Goal: Task Accomplishment & Management: Use online tool/utility

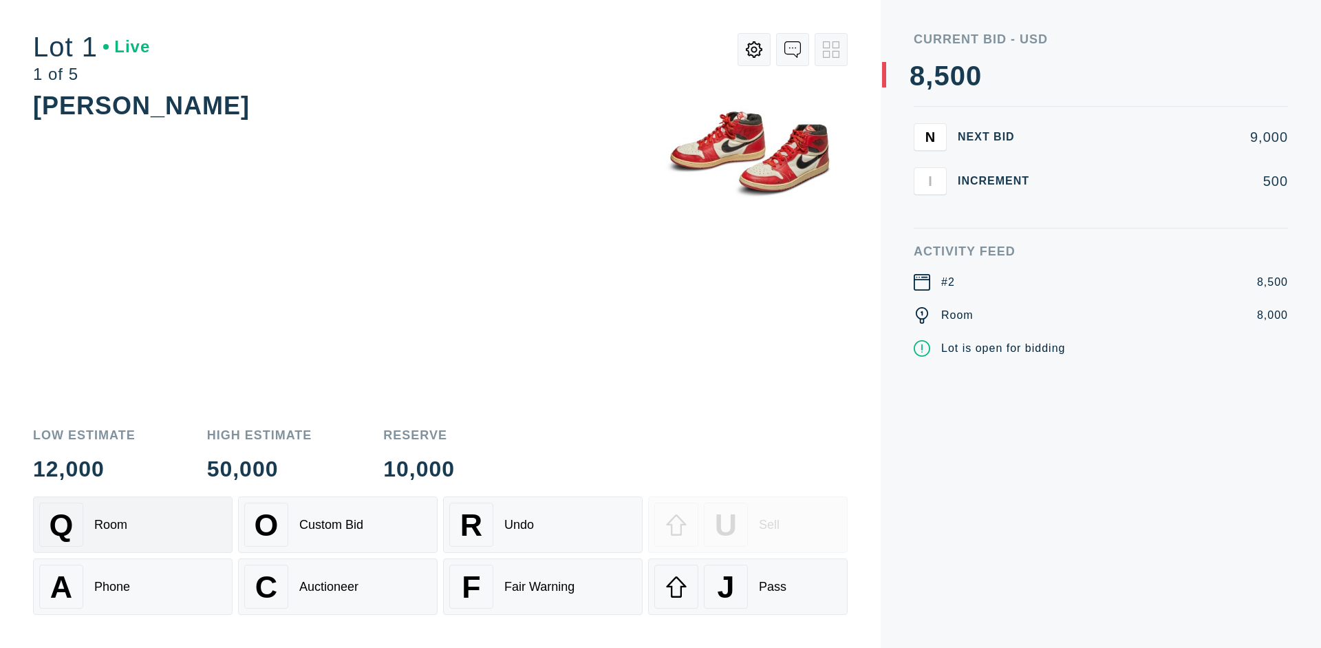
click at [133, 524] on div "Q Room" at bounding box center [132, 524] width 187 height 44
click at [133, 586] on div "A Phone" at bounding box center [132, 586] width 187 height 44
click at [338, 524] on div "Custom Bid" at bounding box center [331, 525] width 64 height 14
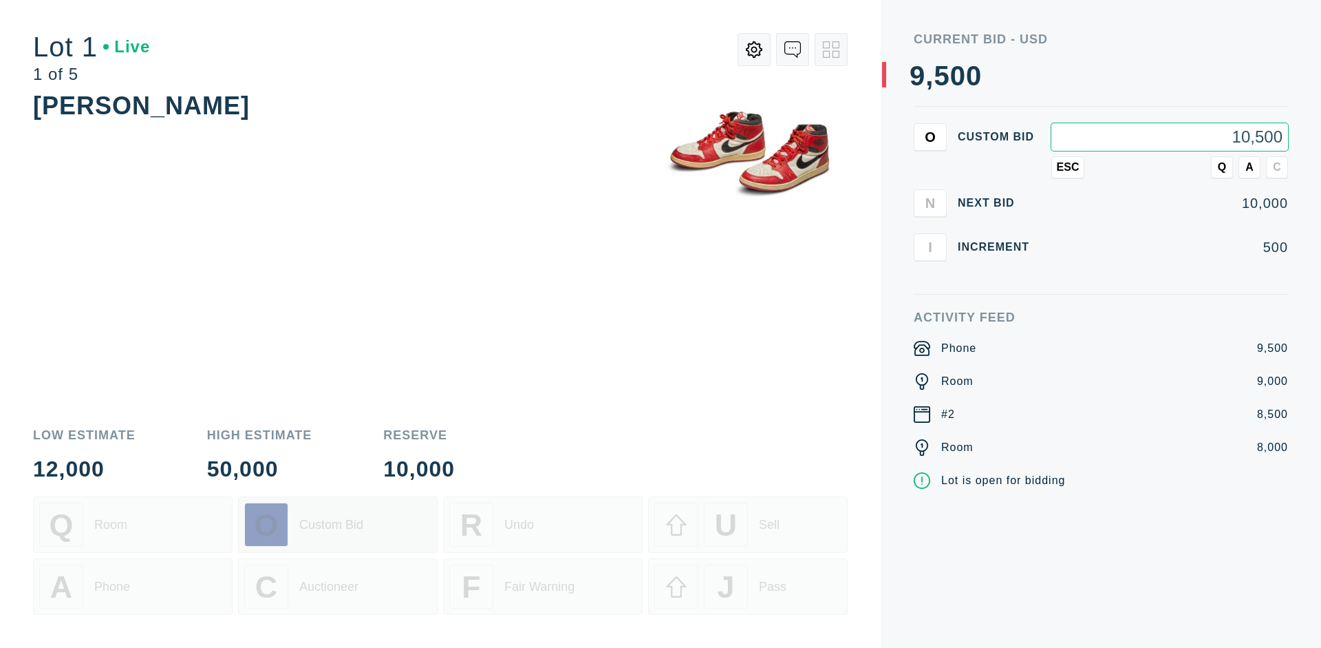
type input "10,500"
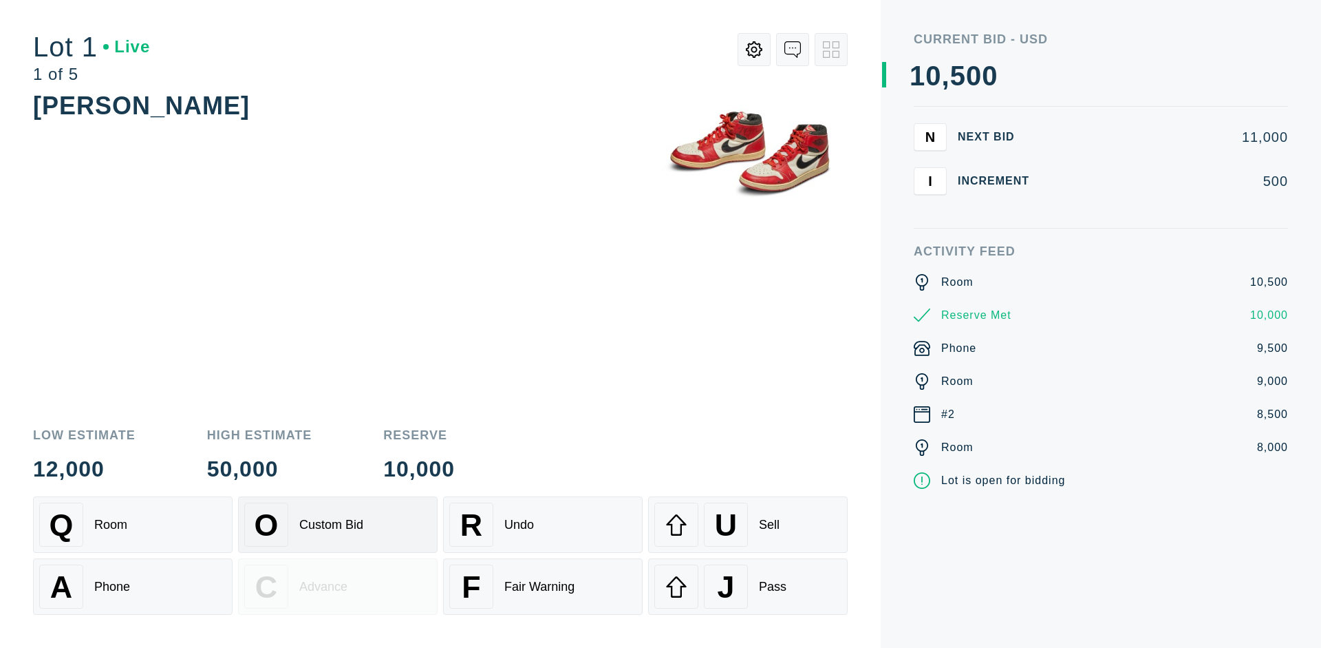
click at [338, 524] on div "Custom Bid" at bounding box center [331, 525] width 64 height 14
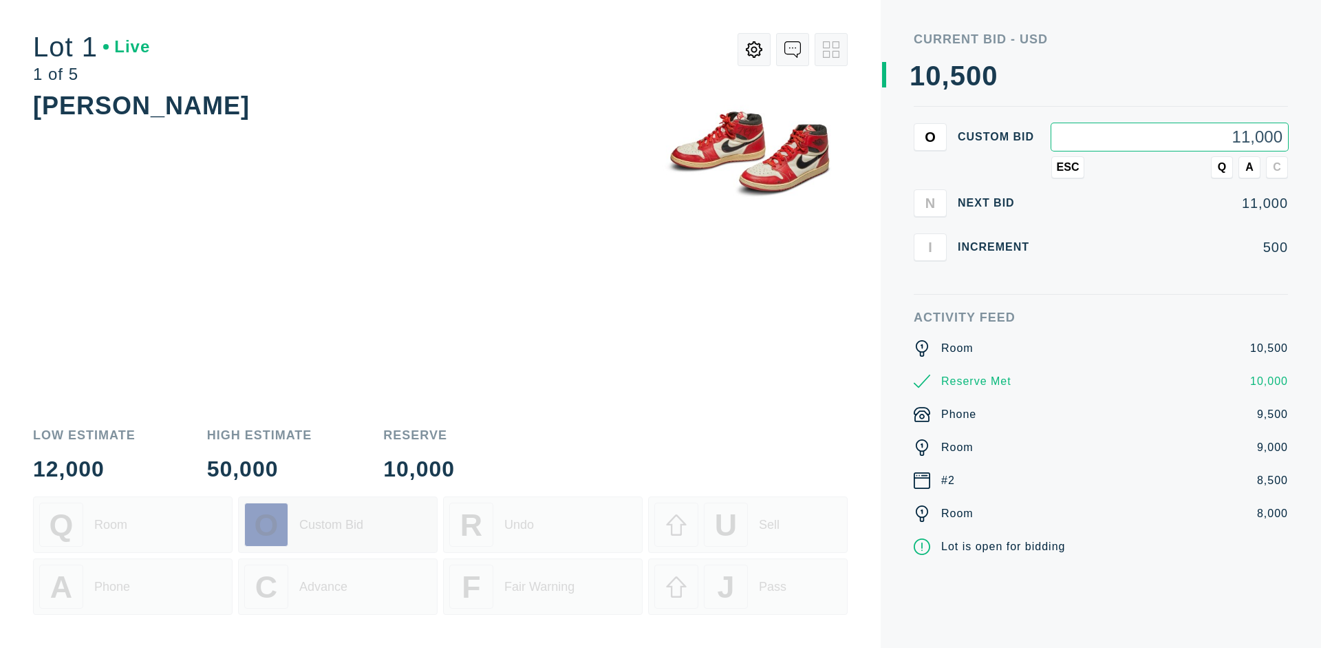
type input "11,000"
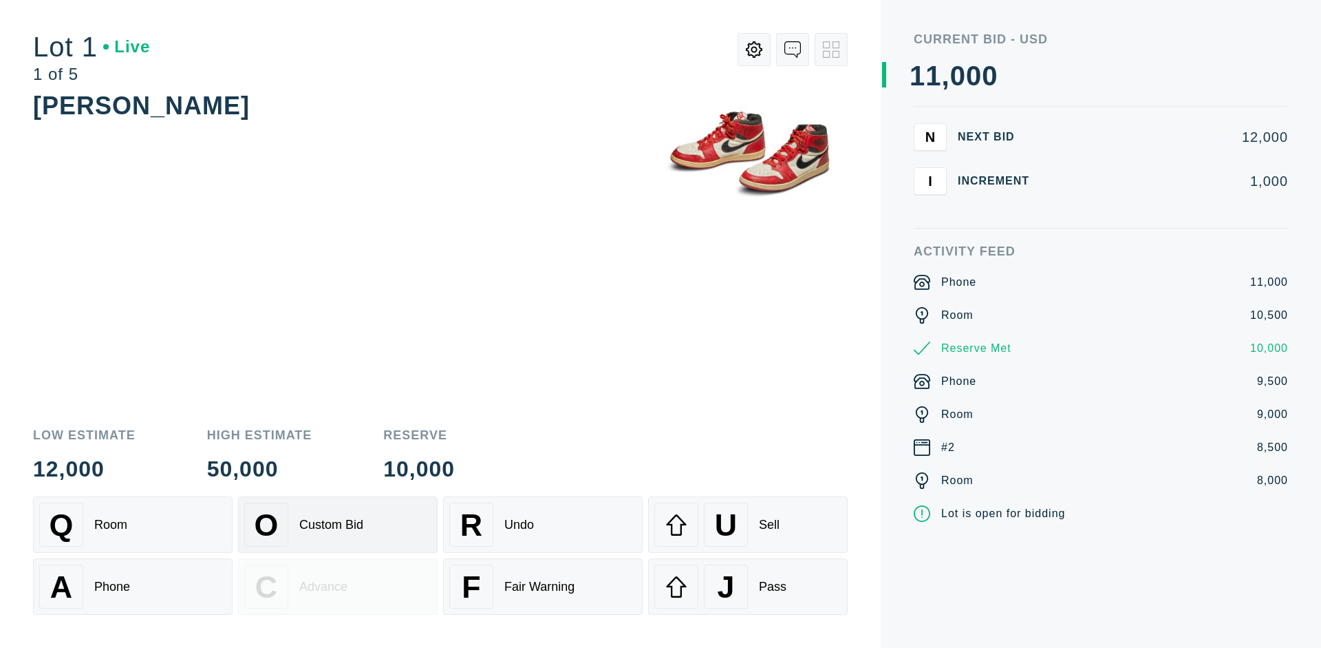
click at [133, 524] on div "Q Room" at bounding box center [132, 524] width 187 height 44
